Goal: Transaction & Acquisition: Download file/media

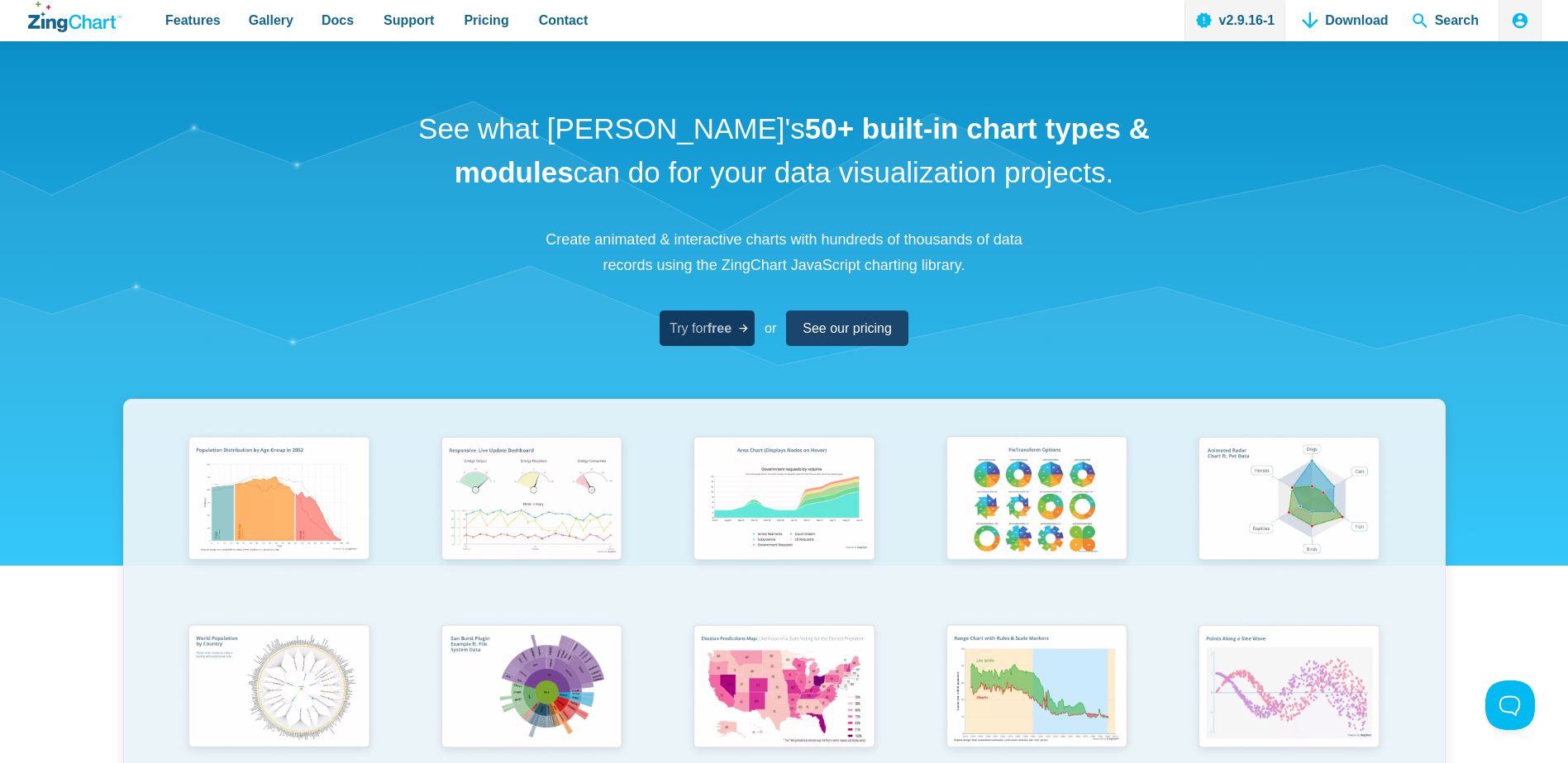
click at [719, 323] on strong "free" at bounding box center [719, 328] width 24 height 14
click at [834, 325] on span "See our pricing" at bounding box center [840, 329] width 89 height 22
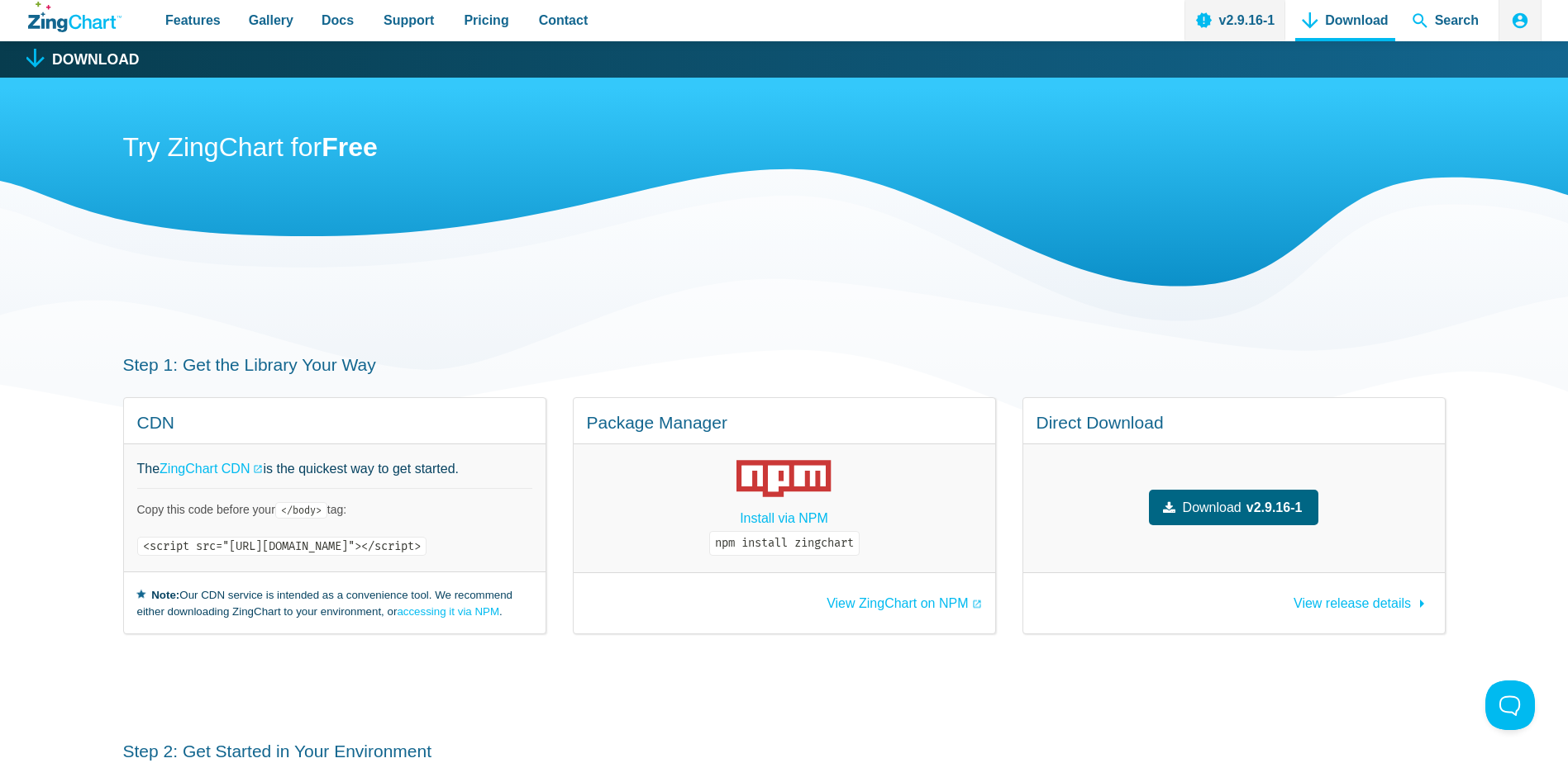
click at [1241, 508] on span "Download" at bounding box center [1212, 508] width 59 height 22
click at [914, 312] on div "Try ZingChart for Free" at bounding box center [784, 222] width 1322 height 289
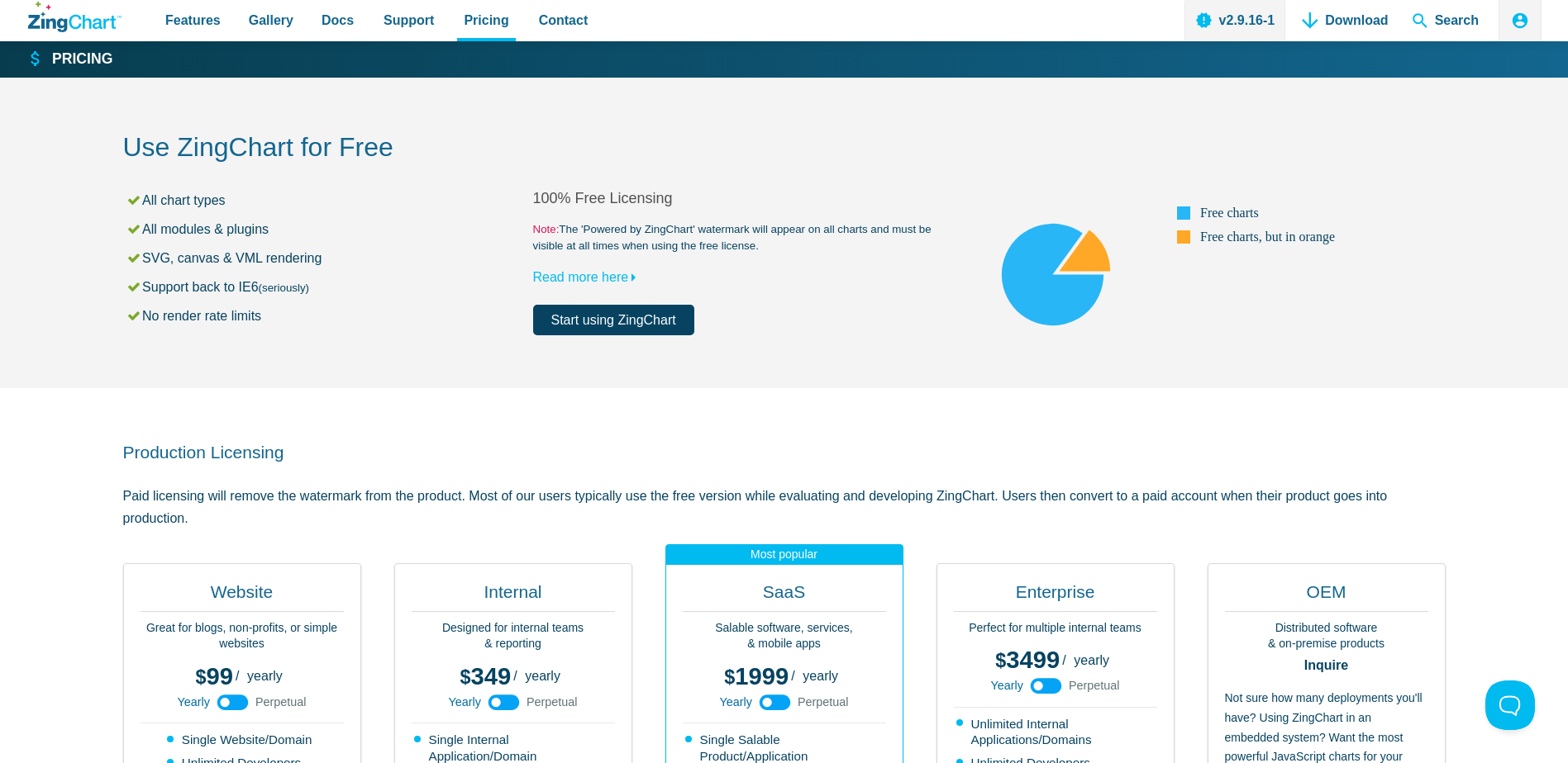
click at [542, 491] on p "Paid licensing will remove the watermark from the product. Most of our users ty…" at bounding box center [784, 508] width 1322 height 45
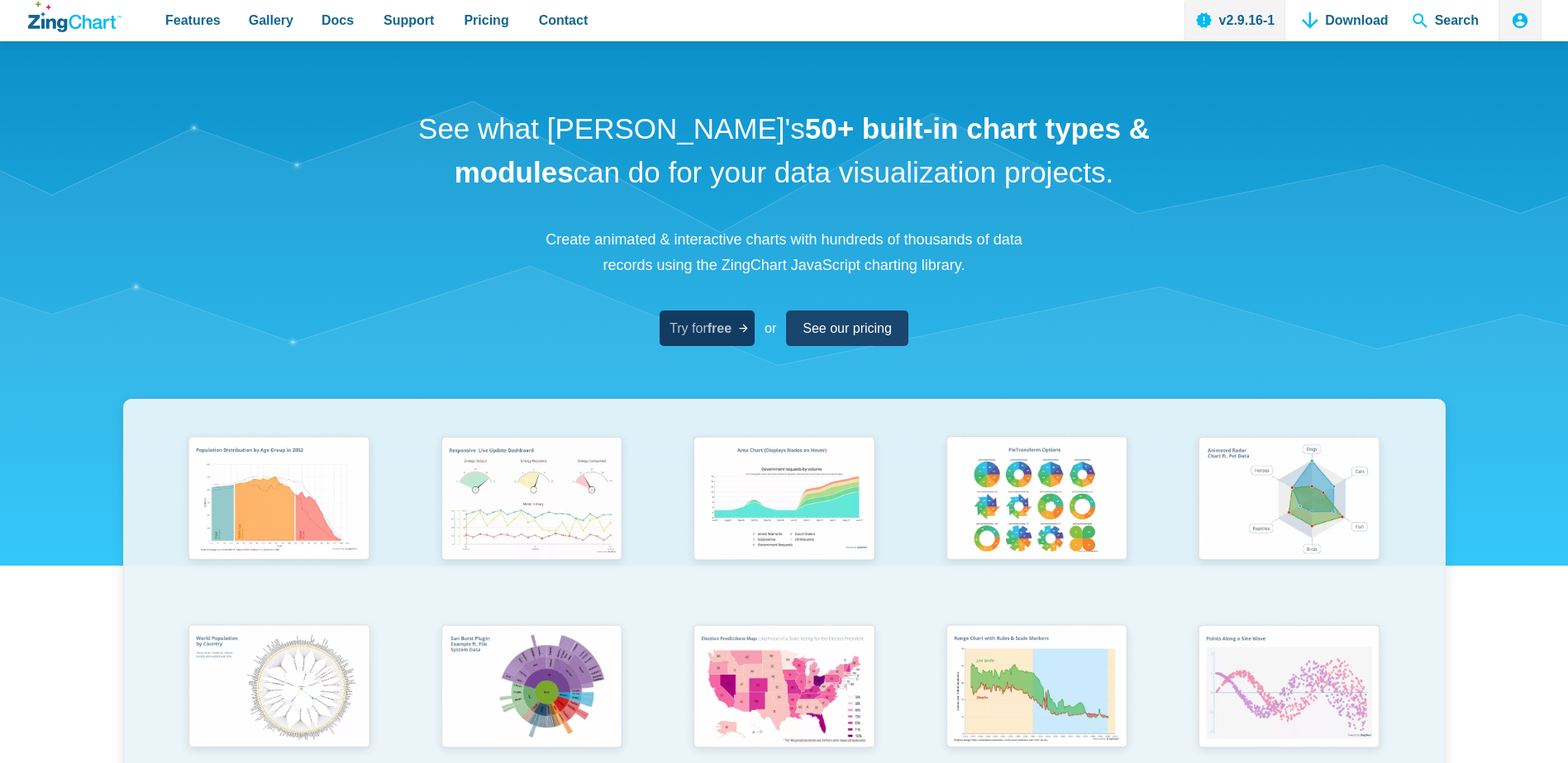
click at [715, 339] on span "Try for free" at bounding box center [700, 329] width 62 height 22
click at [869, 326] on span "See our pricing" at bounding box center [840, 329] width 89 height 22
click at [736, 332] on link "Try for free" at bounding box center [707, 328] width 95 height 35
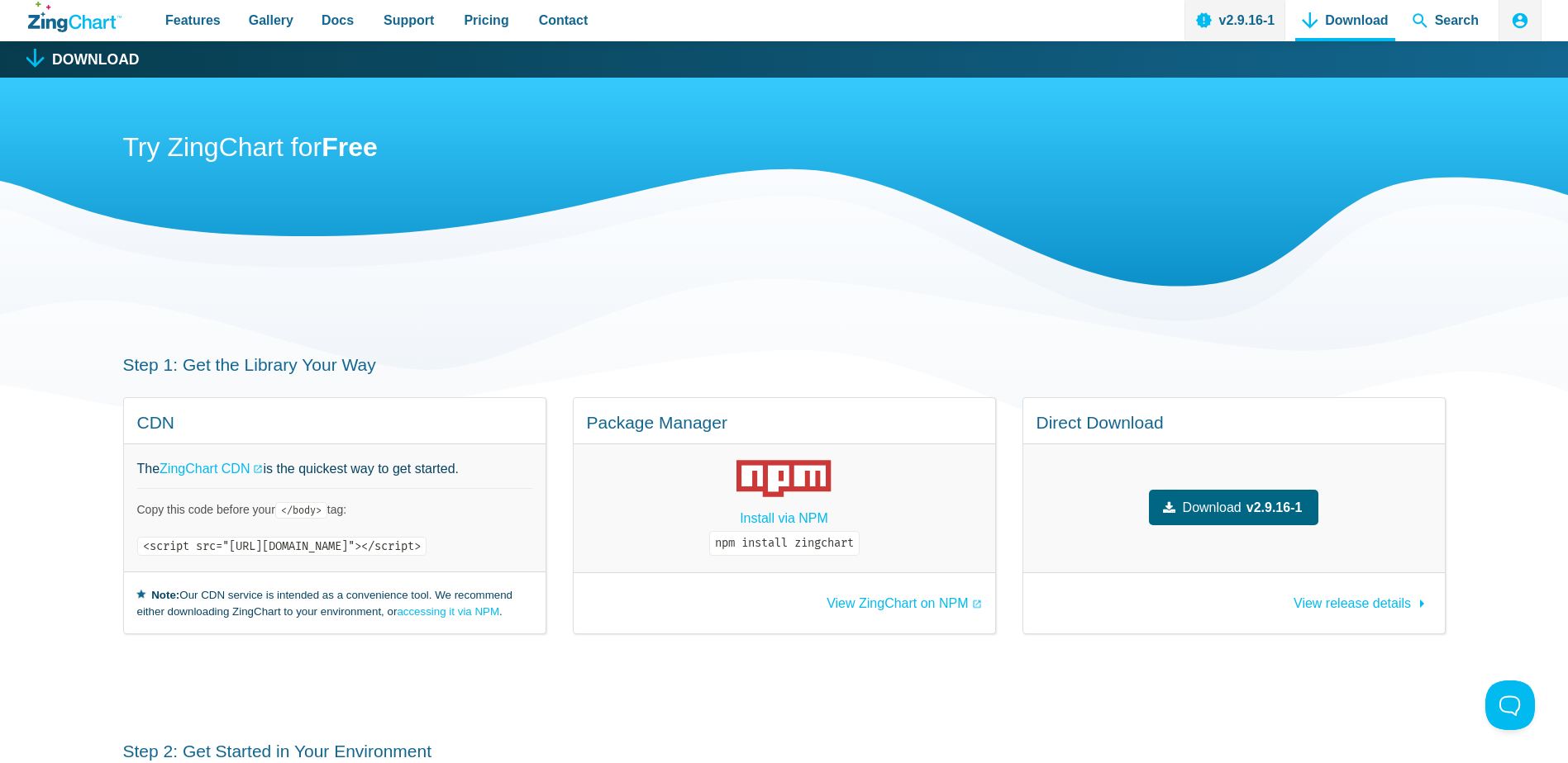
click at [1241, 509] on span "Download" at bounding box center [1212, 508] width 59 height 22
